Goal: Download file/media

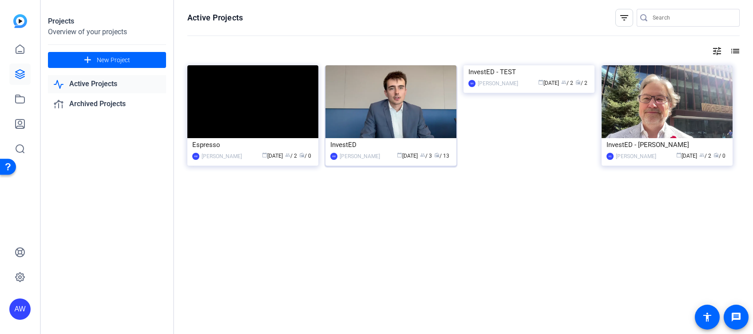
click at [411, 130] on img at bounding box center [391, 101] width 131 height 73
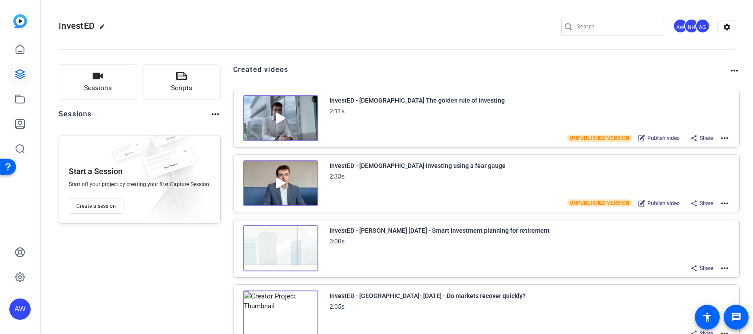
click at [721, 136] on mat-icon "more_horiz" at bounding box center [725, 138] width 11 height 11
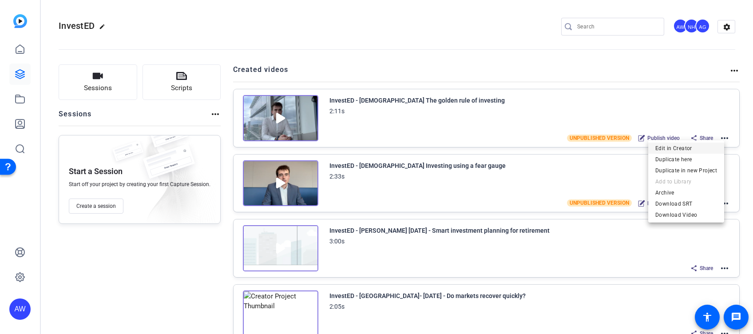
click at [663, 149] on span "Edit in Creator" at bounding box center [687, 148] width 62 height 11
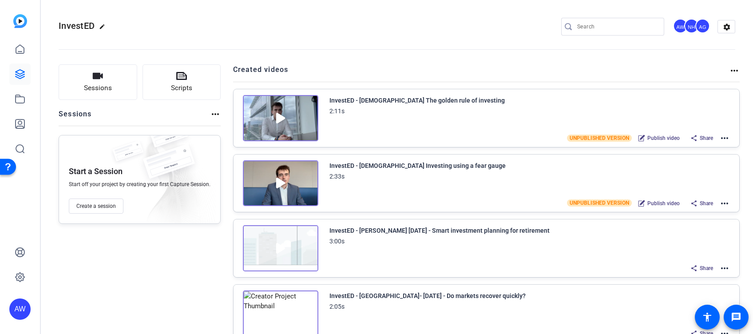
click at [721, 269] on mat-icon "more_horiz" at bounding box center [725, 268] width 11 height 11
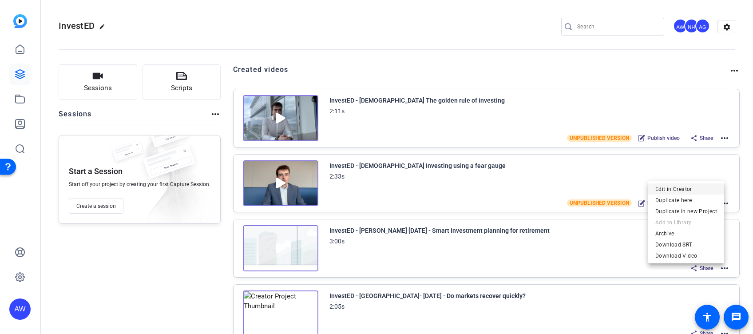
click at [684, 188] on span "Edit in Creator" at bounding box center [687, 189] width 62 height 11
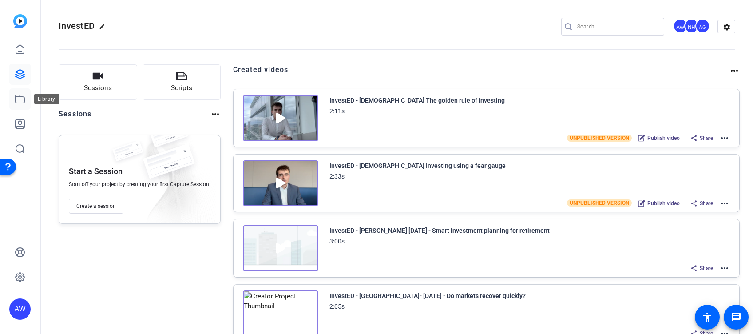
click at [23, 100] on icon at bounding box center [20, 99] width 11 height 11
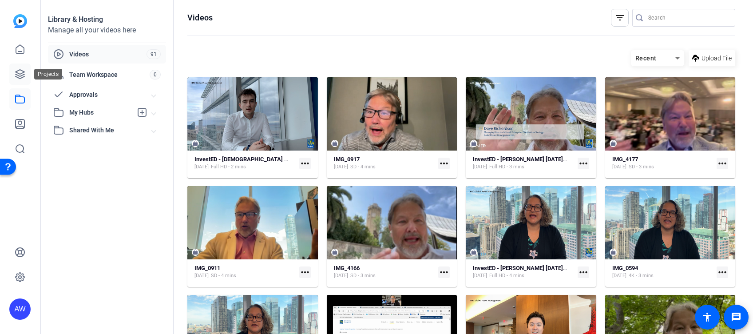
drag, startPoint x: 23, startPoint y: 73, endPoint x: 28, endPoint y: 74, distance: 4.5
click at [23, 73] on icon at bounding box center [20, 74] width 11 height 11
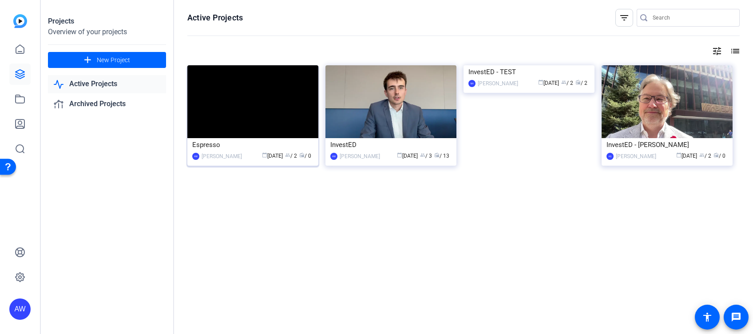
click at [252, 112] on img at bounding box center [252, 101] width 131 height 73
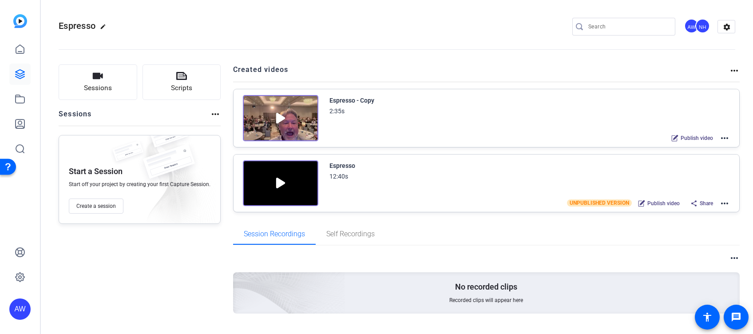
click at [720, 138] on mat-icon "more_horiz" at bounding box center [725, 138] width 11 height 11
click at [687, 143] on span "Edit in Creator" at bounding box center [687, 148] width 62 height 11
click at [674, 45] on openreel-divider-bar at bounding box center [397, 46] width 677 height 27
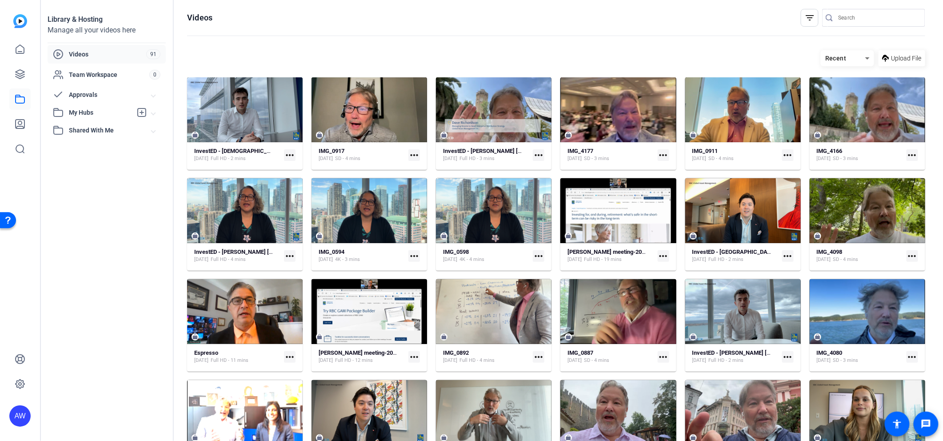
click at [414, 155] on mat-icon "more_horiz" at bounding box center [414, 155] width 12 height 12
click at [432, 166] on span "Download" at bounding box center [433, 168] width 39 height 11
